Goal: Task Accomplishment & Management: Complete application form

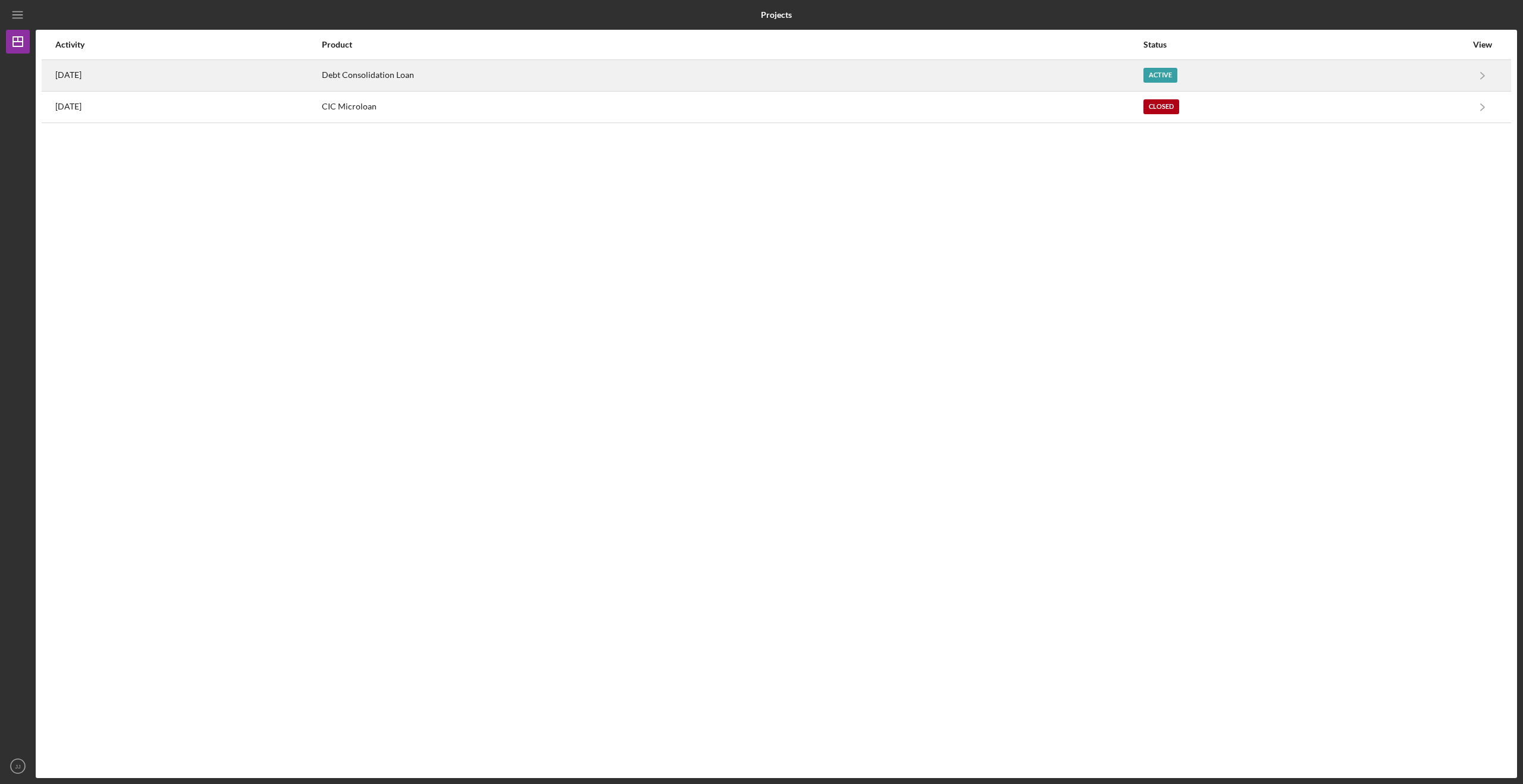
click at [448, 68] on div "Debt Consolidation Loan" at bounding box center [732, 75] width 820 height 29
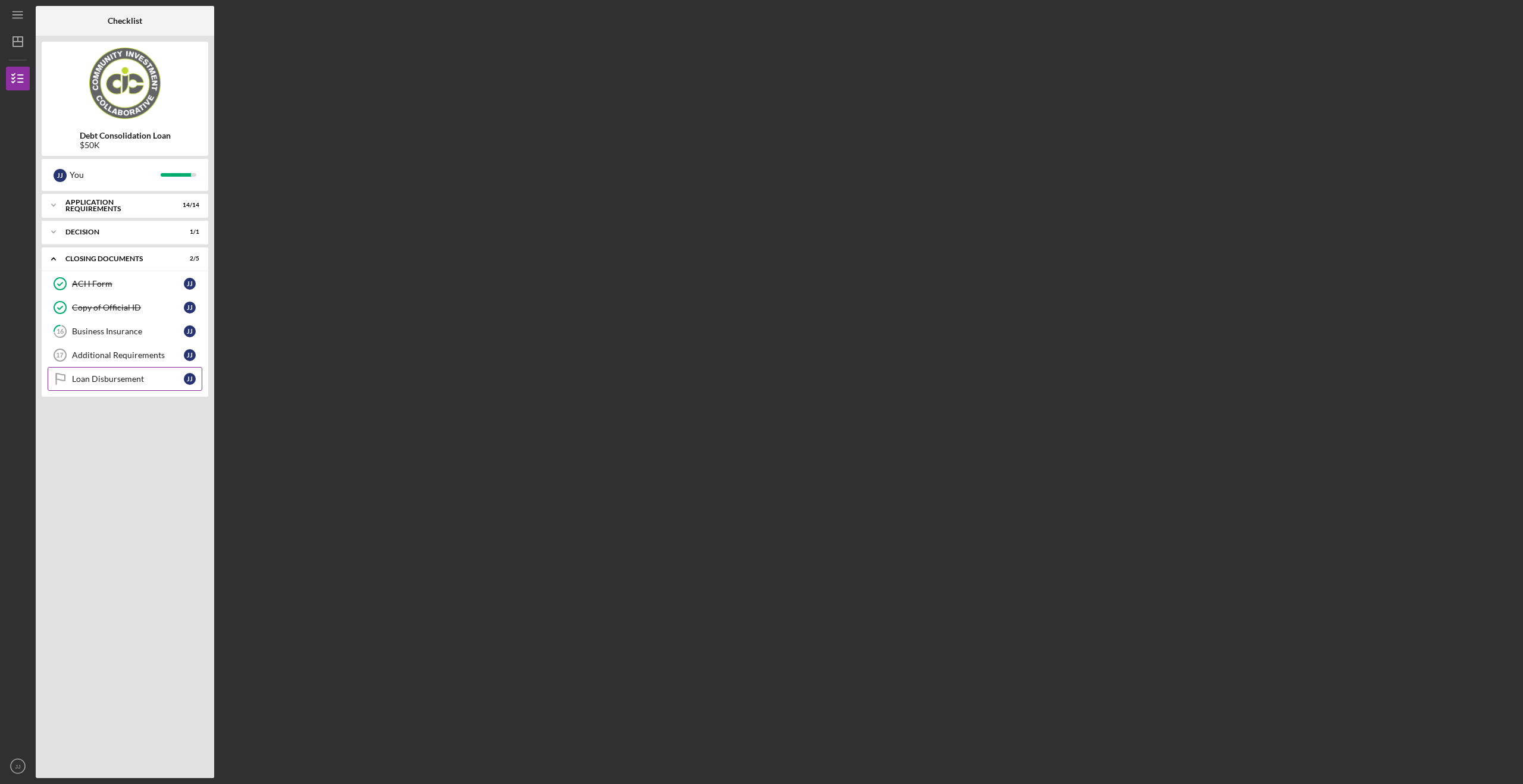
click at [139, 375] on div "Loan Disbursement" at bounding box center [128, 379] width 112 height 10
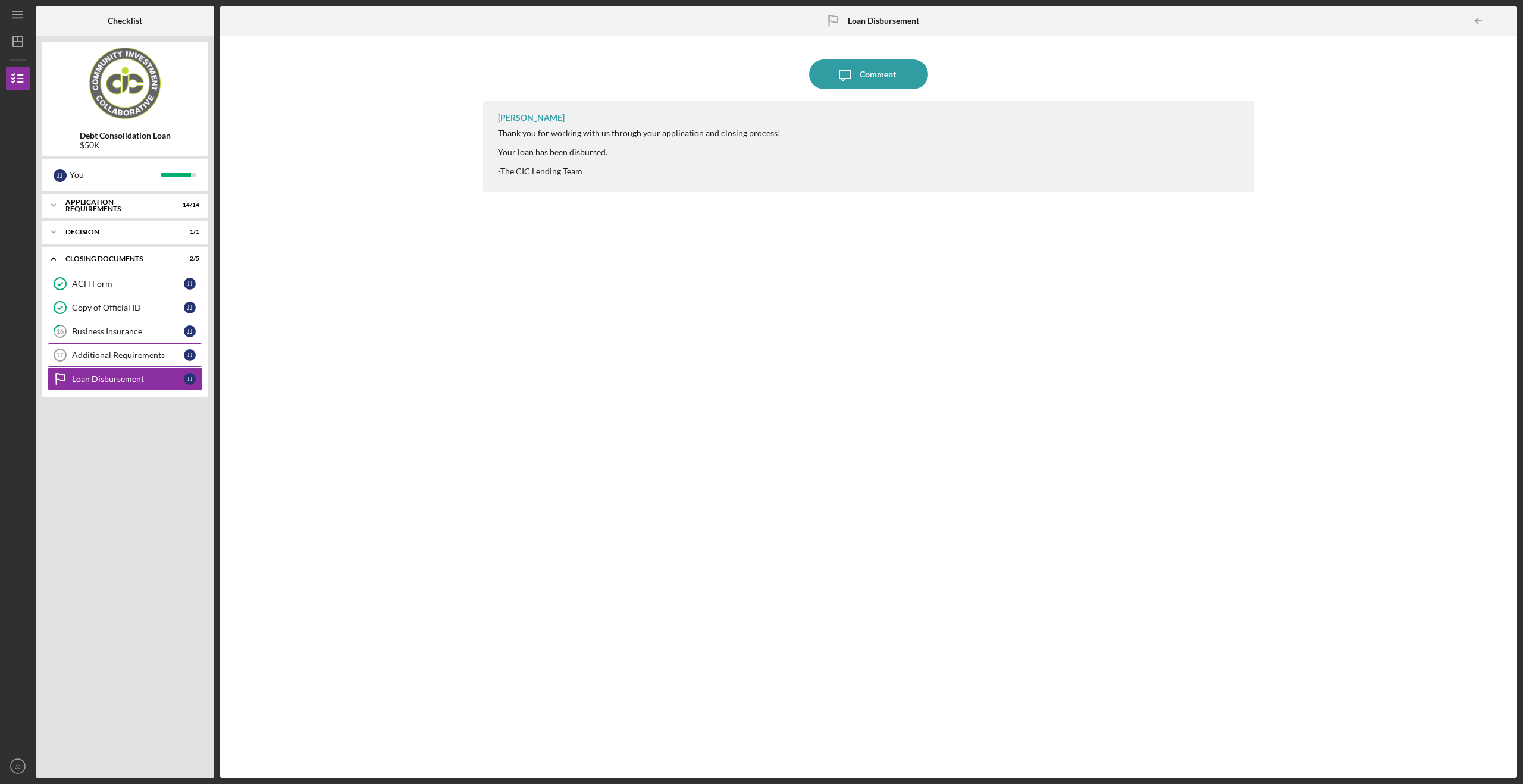
click at [81, 353] on div "Additional Requirements" at bounding box center [128, 355] width 112 height 10
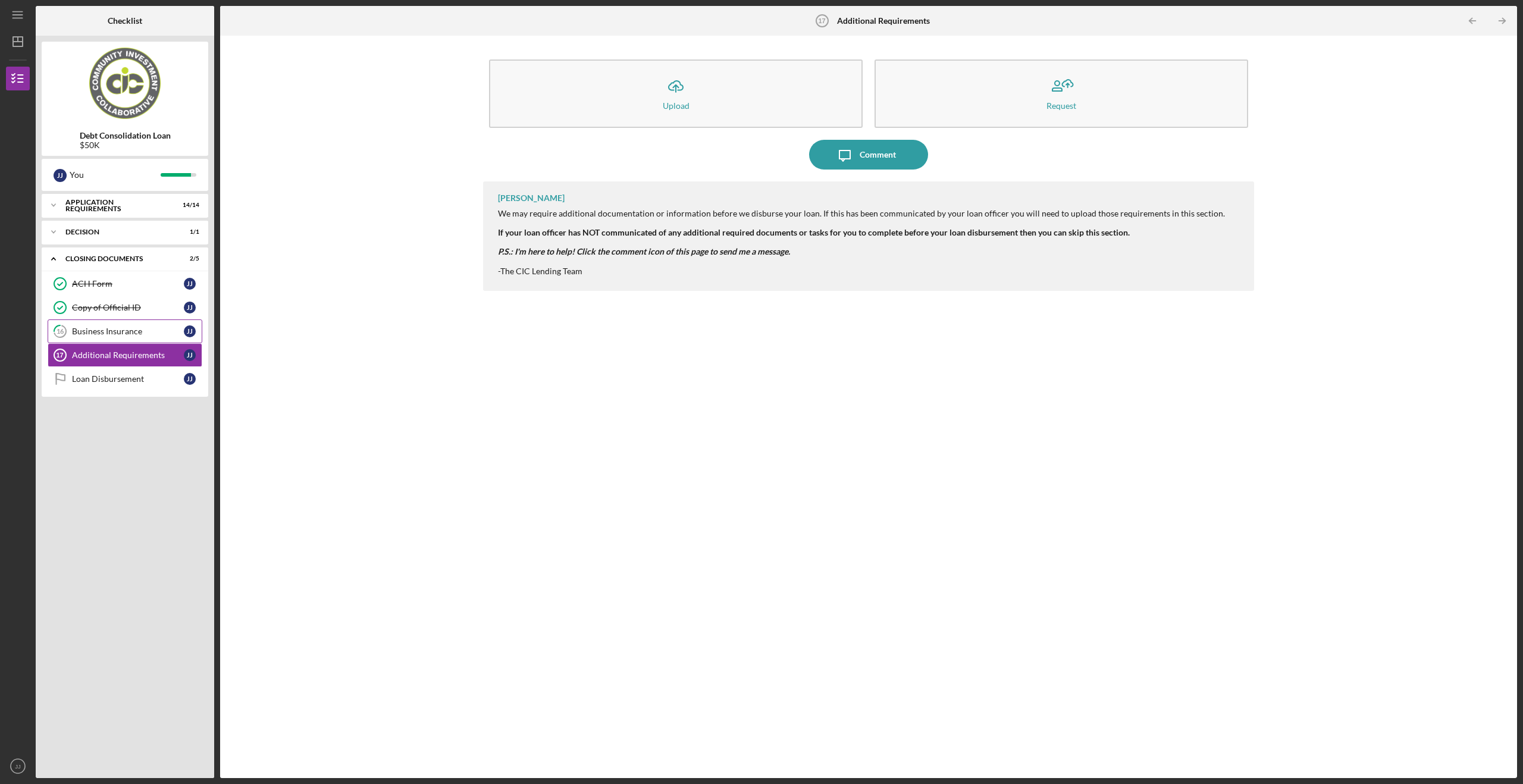
click at [99, 329] on div "Business Insurance" at bounding box center [128, 332] width 112 height 10
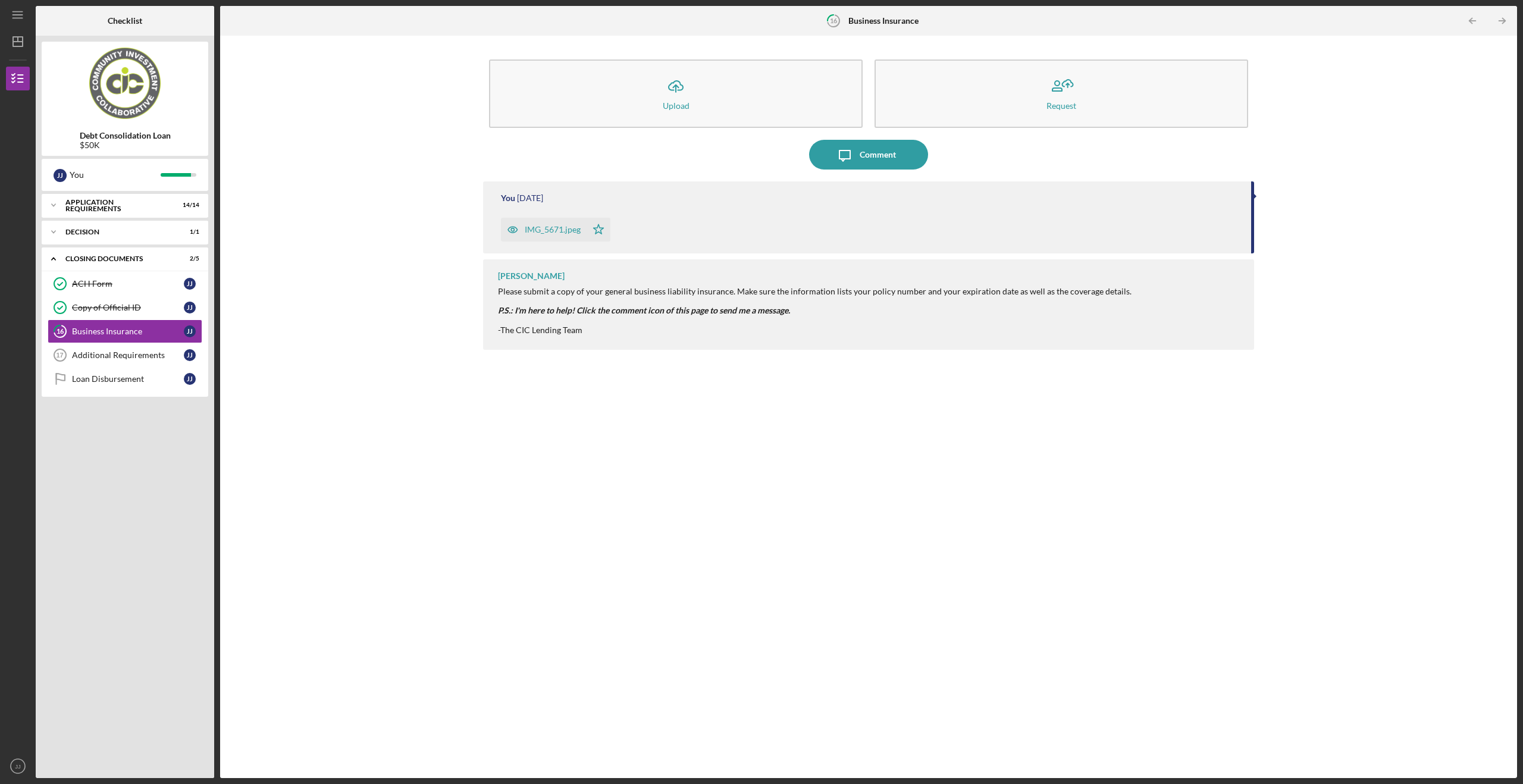
click at [567, 228] on div "IMG_5671.jpeg" at bounding box center [552, 230] width 56 height 10
